Goal: Contribute content: Contribute content

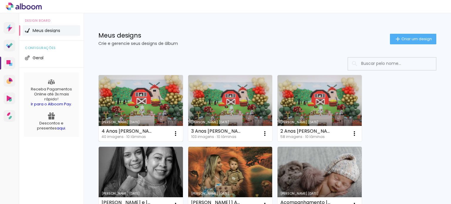
click at [119, 113] on link "Criado em [DATE]" at bounding box center [141, 108] width 84 height 66
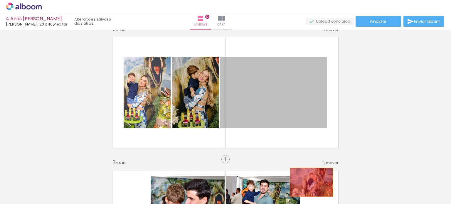
drag, startPoint x: 280, startPoint y: 104, endPoint x: 309, endPoint y: 182, distance: 83.1
click at [309, 182] on quentale-workspace at bounding box center [225, 102] width 451 height 204
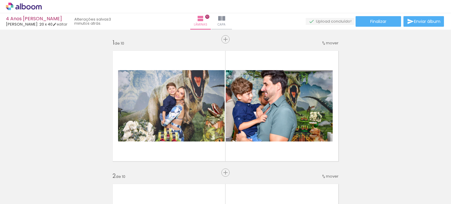
scroll to position [147, 0]
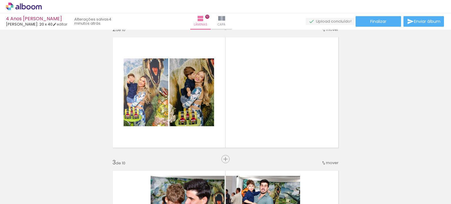
click at [23, 193] on span "Adicionar Fotos" at bounding box center [21, 196] width 18 height 6
click at [0, 0] on input "file" at bounding box center [0, 0] width 0 height 0
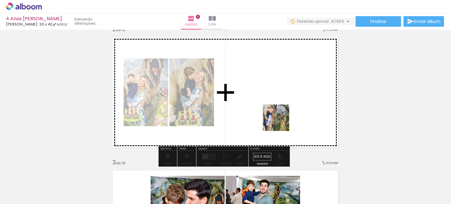
drag, startPoint x: 429, startPoint y: 185, endPoint x: 276, endPoint y: 121, distance: 166.2
click at [276, 121] on quentale-workspace at bounding box center [225, 102] width 451 height 204
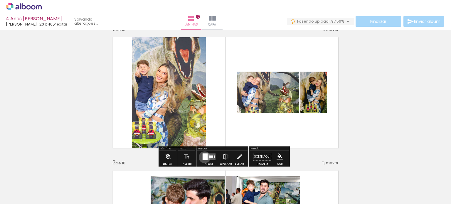
click at [203, 157] on div at bounding box center [205, 156] width 4 height 7
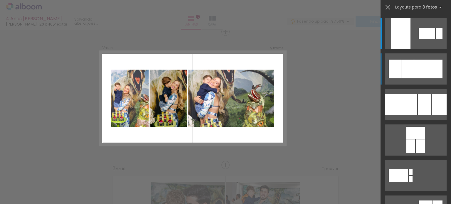
scroll to position [141, 0]
click at [418, 39] on div at bounding box center [426, 33] width 16 height 11
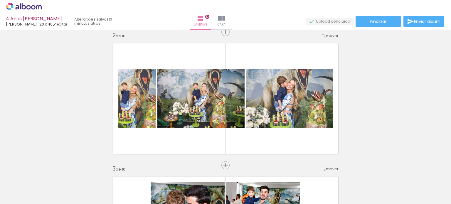
scroll to position [0, 1077]
